Goal: Transaction & Acquisition: Purchase product/service

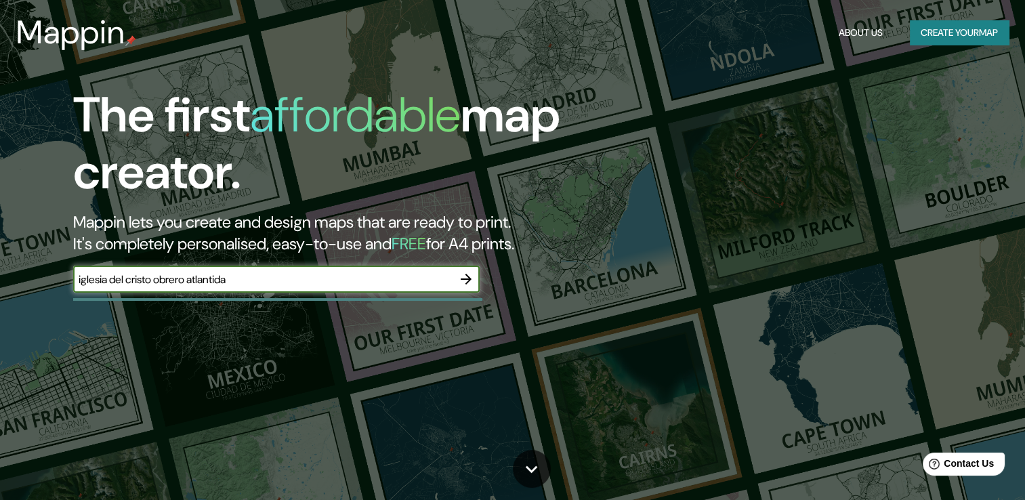
type input "iglesia del cristo obrero atlantida"
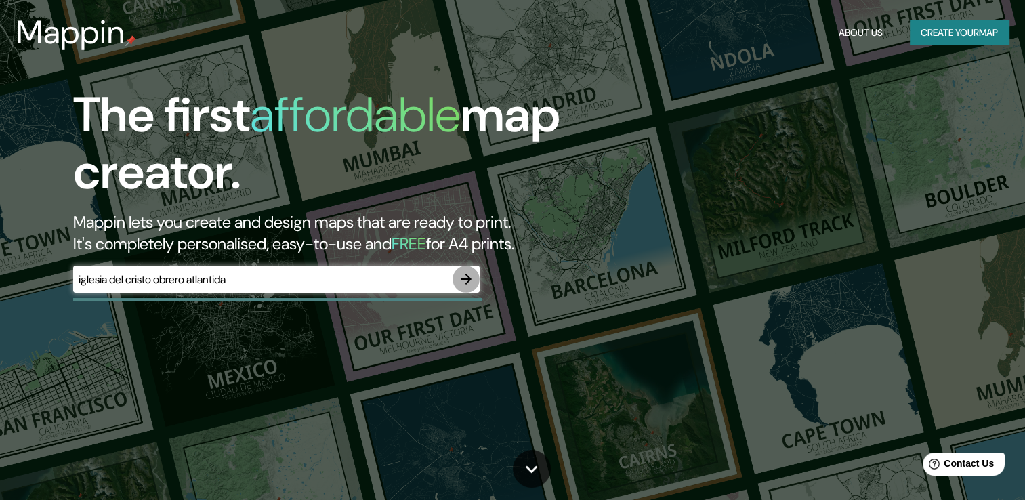
click at [465, 280] on icon "button" at bounding box center [466, 279] width 16 height 16
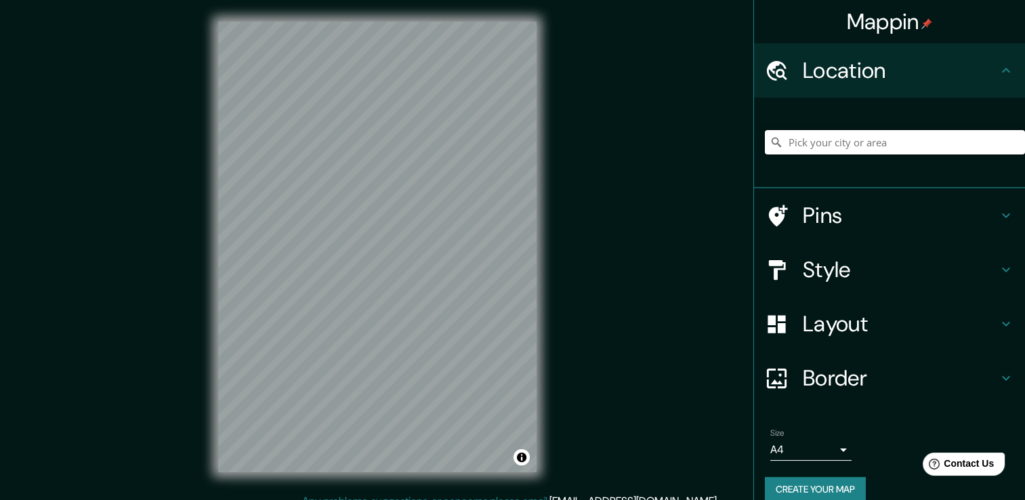
click at [780, 140] on input "Pick your city or area" at bounding box center [895, 142] width 260 height 24
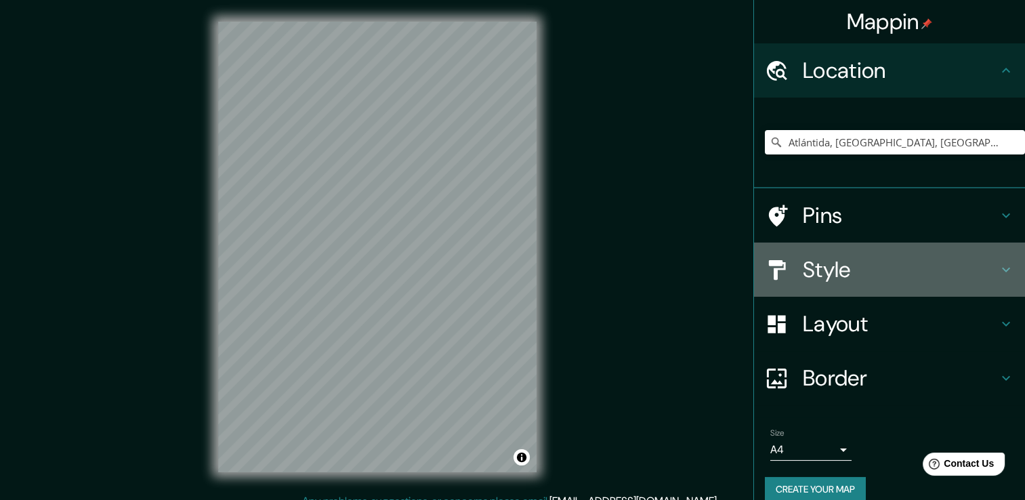
click at [855, 259] on h4 "Style" at bounding box center [900, 269] width 195 height 27
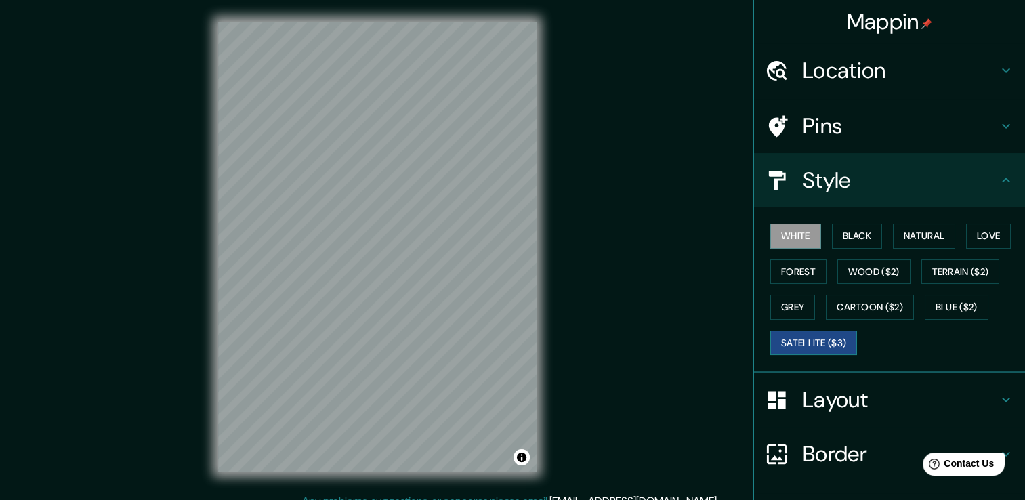
click at [824, 337] on button "Satellite ($3)" at bounding box center [813, 343] width 87 height 25
click at [819, 83] on h4 "Location" at bounding box center [900, 70] width 195 height 27
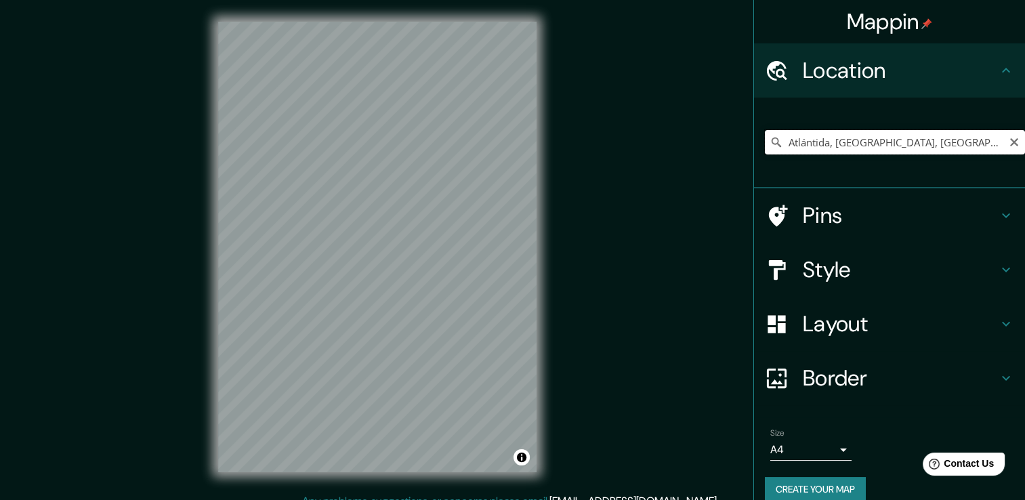
click at [813, 146] on input "Atlántida, [GEOGRAPHIC_DATA], [GEOGRAPHIC_DATA]" at bounding box center [895, 142] width 260 height 24
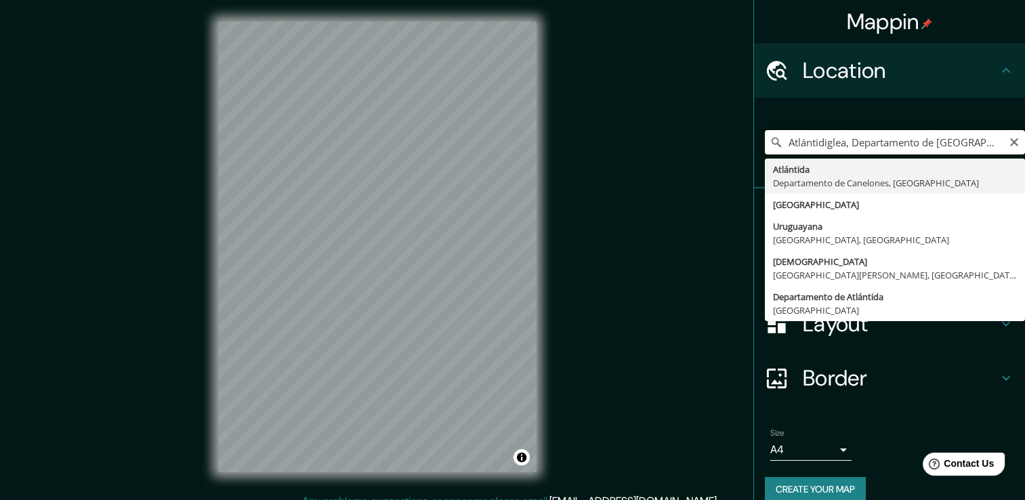
type input "Atlántidiglesa, [GEOGRAPHIC_DATA], [GEOGRAPHIC_DATA]"
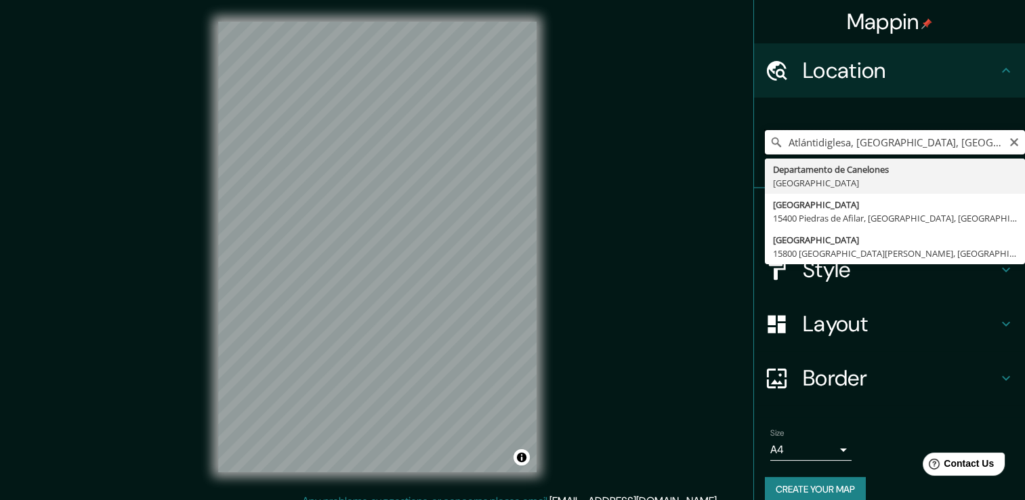
click at [813, 146] on input "Atlántidiglesa, [GEOGRAPHIC_DATA], [GEOGRAPHIC_DATA]" at bounding box center [895, 142] width 260 height 24
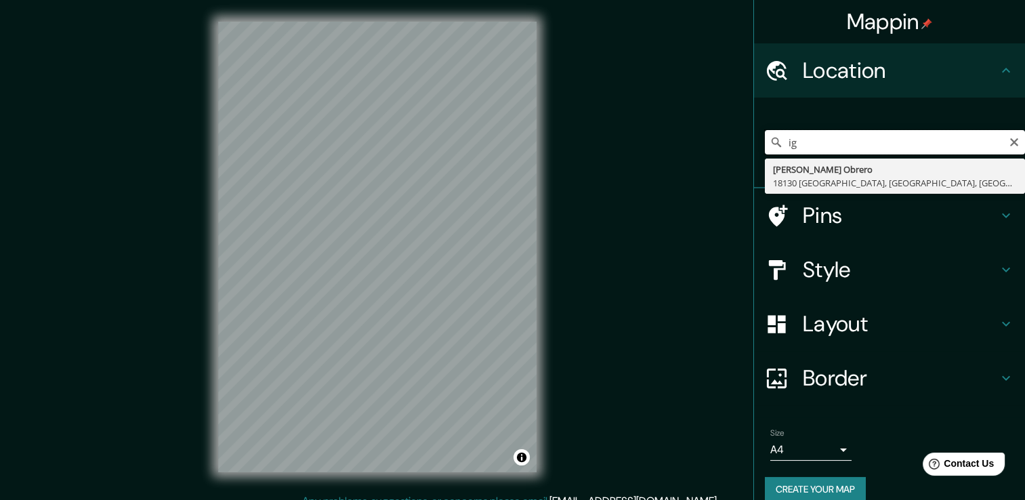
type input "i"
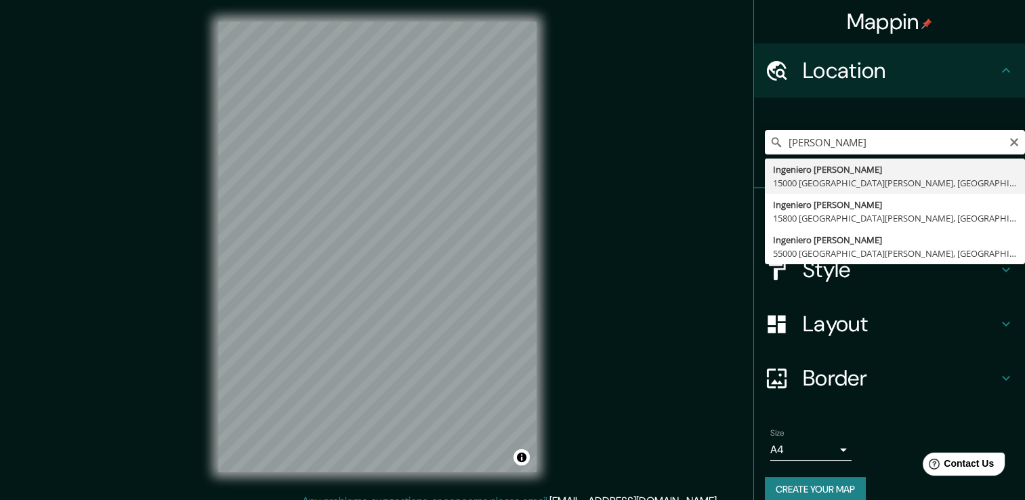
type input "Ingeniero [PERSON_NAME], 15000 [GEOGRAPHIC_DATA][PERSON_NAME], [GEOGRAPHIC_DATA…"
